Goal: Transaction & Acquisition: Purchase product/service

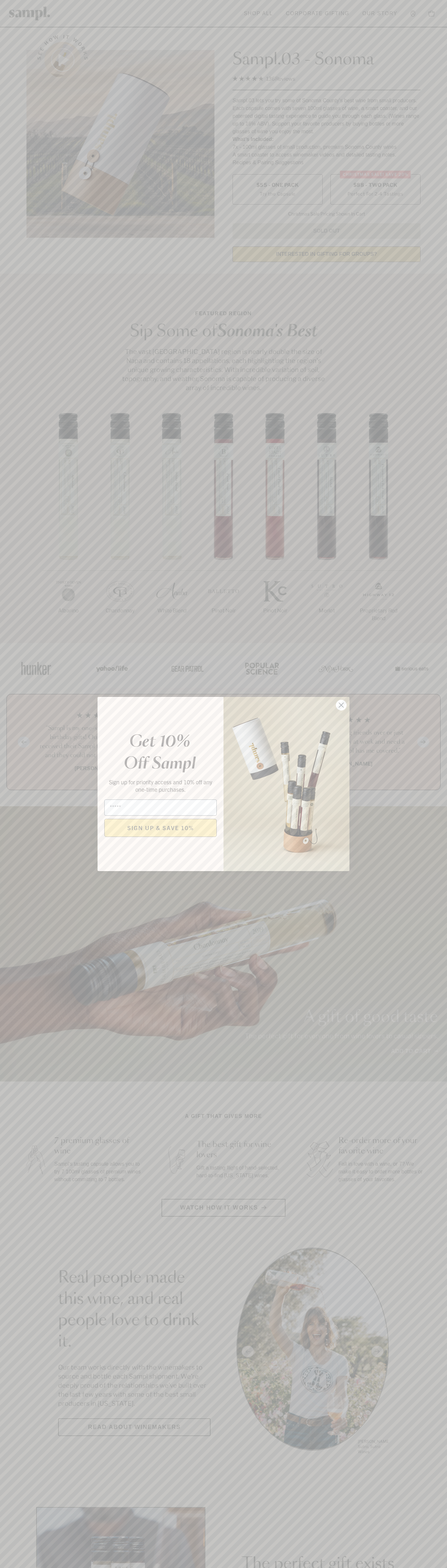
click at [341, 706] on icon "Close dialog" at bounding box center [342, 706] width 5 height 5
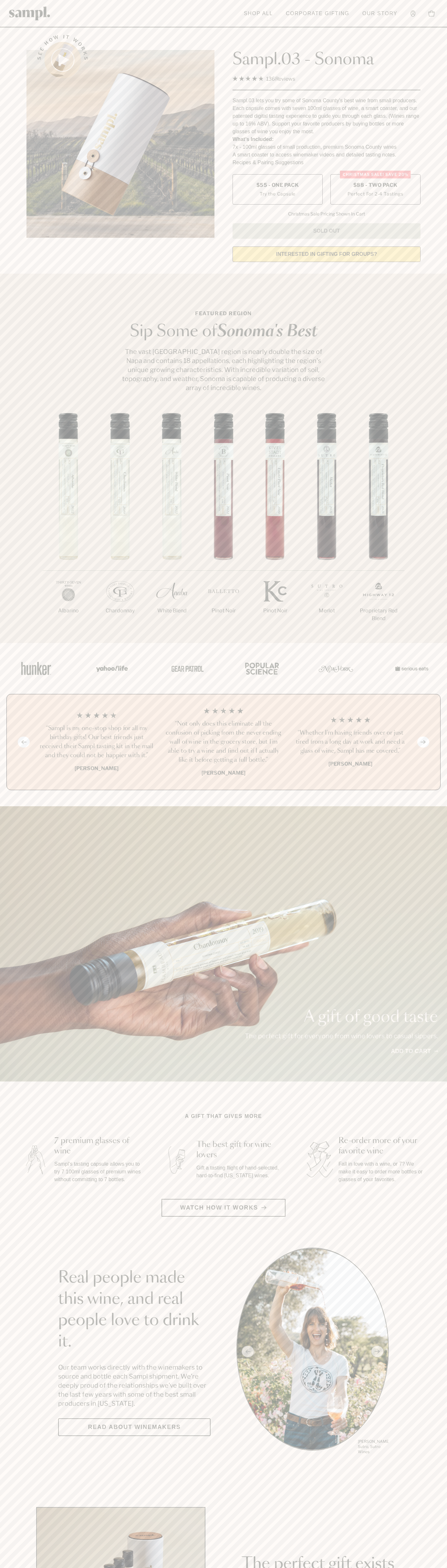
click at [375, 189] on label "Christmas SALE! Save 20% $88 - Two Pack Perfect For 2-4 Tastings" at bounding box center [375, 189] width 90 height 30
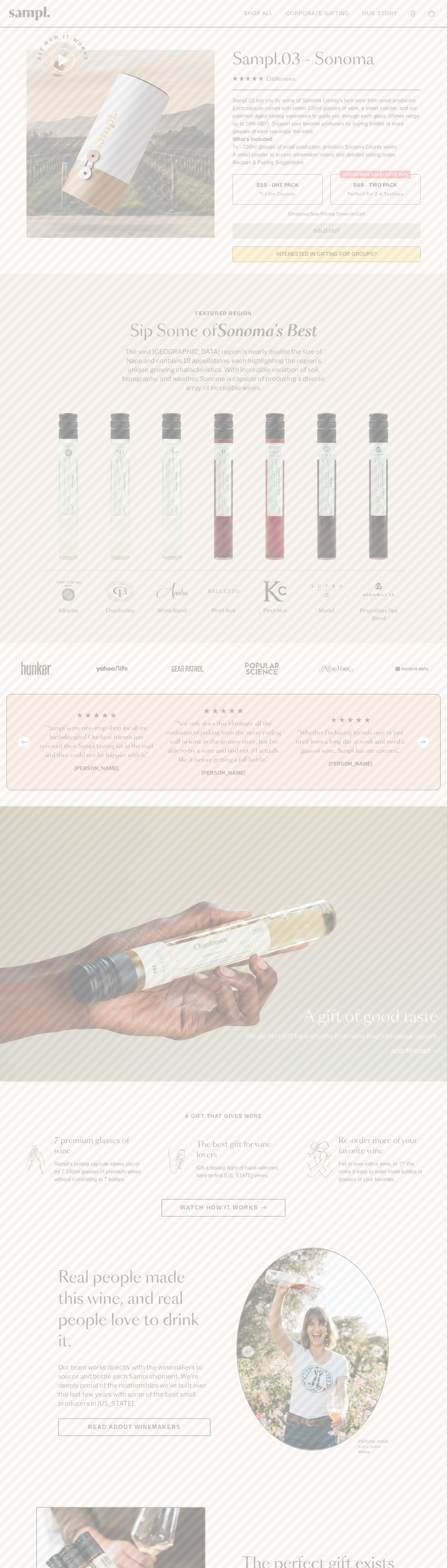
click at [96, 742] on h3 "“Sampl is my one-stop shop for all my birthday gifts! Our best friends just rec…" at bounding box center [96, 742] width 117 height 36
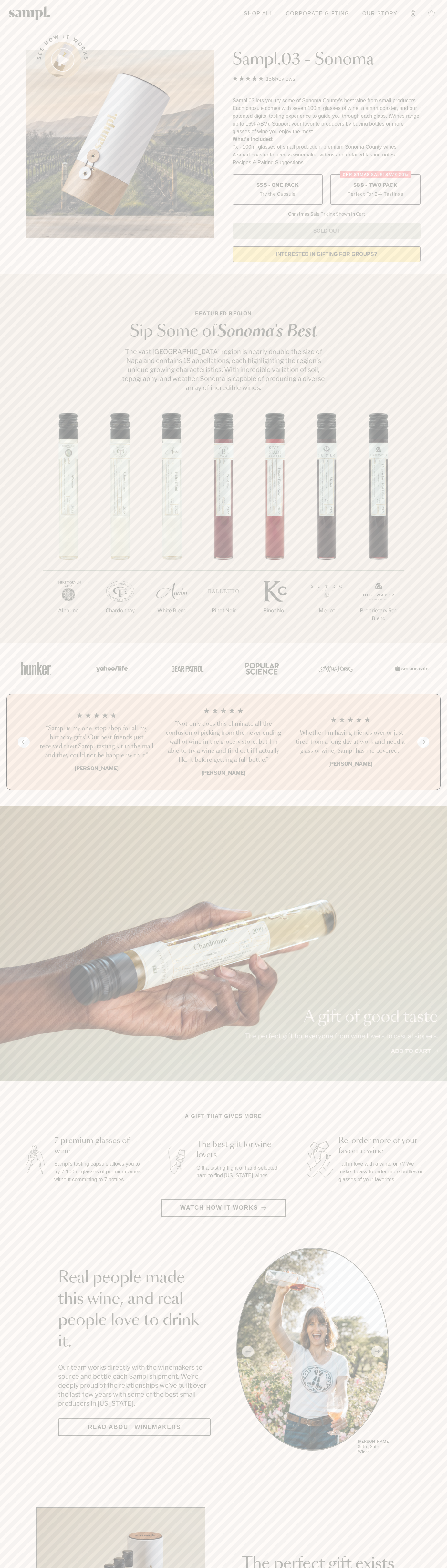
click at [278, 17] on header "Toggle navigation menu Shop All Corporate Gifting Our Story Account Story Shop …" at bounding box center [224, 14] width 447 height 28
click at [438, 1121] on section "A gift that gives more 7 premium glasses of wine Sampl's tasting capsule allows…" at bounding box center [224, 1164] width 447 height 104
click at [140, 1567] on html "Skip to main content Toggle navigation menu Shop All Corporate Gifting Our Stor…" at bounding box center [224, 1513] width 447 height 3026
click at [15, 951] on div "A gift of good taste The perfect gift for everyone from wine lovers to casual s…" at bounding box center [224, 943] width 447 height 275
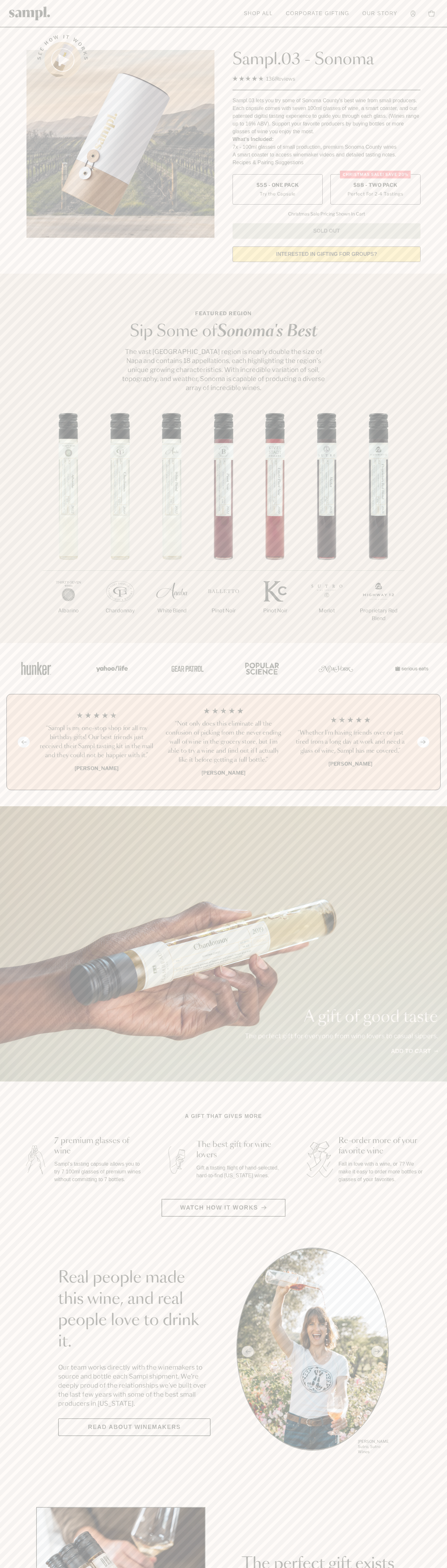
click at [375, 189] on label "Christmas SALE! Save 20% $88 - Two Pack Perfect For 2-4 Tastings" at bounding box center [375, 189] width 90 height 30
click at [96, 742] on h3 "“Sampl is my one-stop shop for all my birthday gifts! Our best friends just rec…" at bounding box center [96, 742] width 117 height 36
